Goal: Navigation & Orientation: Find specific page/section

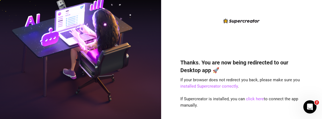
drag, startPoint x: 103, startPoint y: 61, endPoint x: 112, endPoint y: 63, distance: 9.4
click at [103, 61] on img at bounding box center [80, 59] width 161 height 202
click at [256, 99] on link "click here" at bounding box center [255, 98] width 18 height 5
